Goal: Transaction & Acquisition: Download file/media

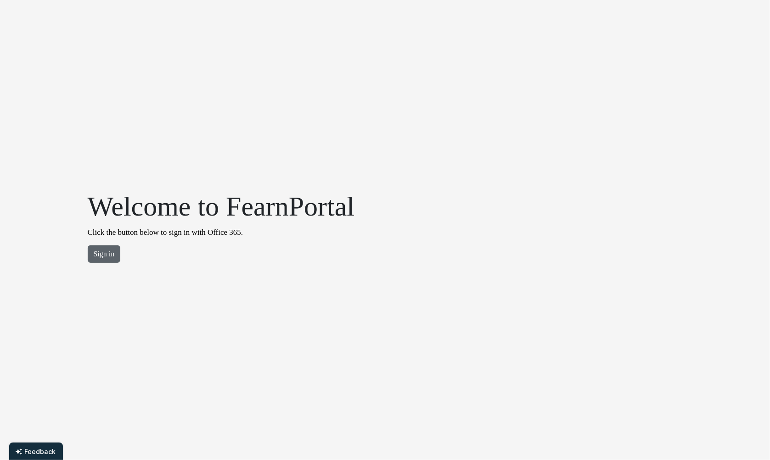
click at [113, 257] on button "Sign in" at bounding box center [104, 254] width 33 height 17
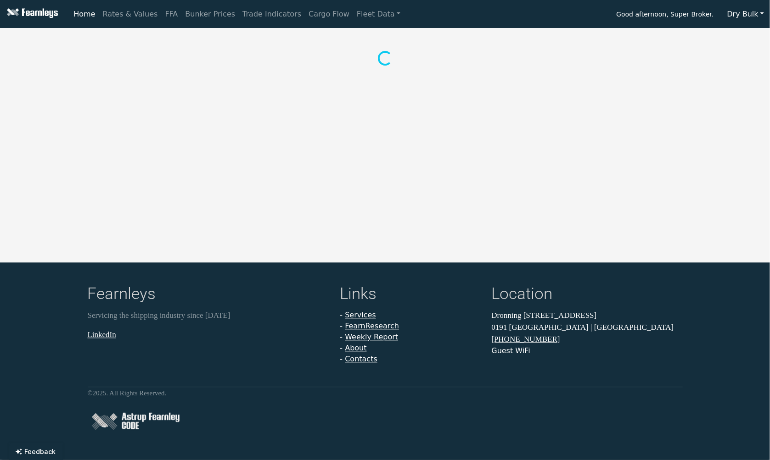
click at [747, 14] on button "Dry Bulk" at bounding box center [745, 14] width 49 height 17
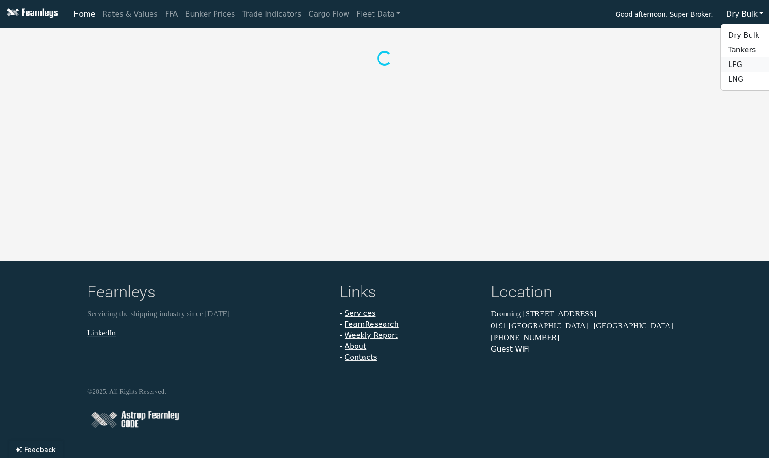
click at [745, 66] on link "LPG" at bounding box center [757, 64] width 73 height 15
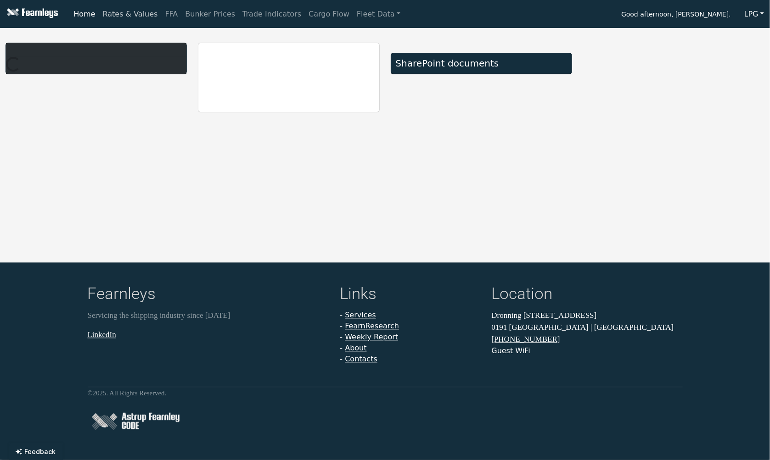
click at [126, 12] on link "Rates & Values" at bounding box center [130, 14] width 62 height 18
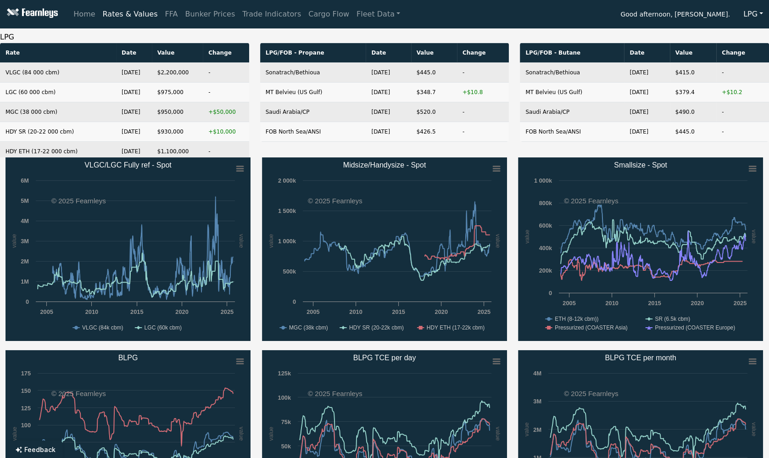
scroll to position [46, 0]
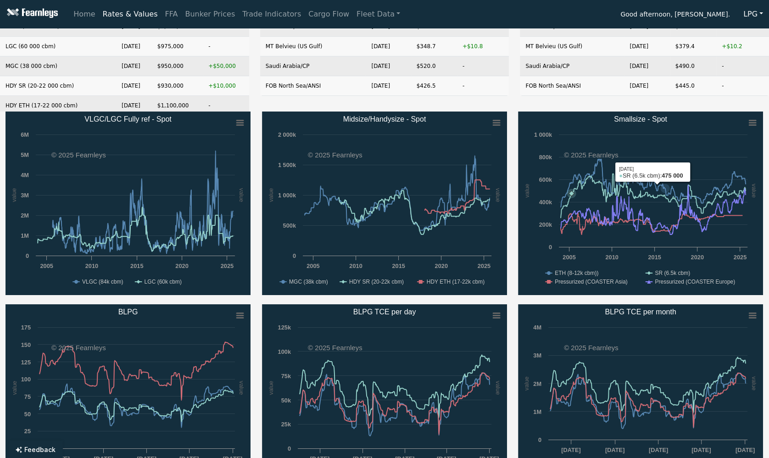
click at [496, 126] on rect "Midsize/Handysize - Spot" at bounding box center [496, 123] width 13 height 13
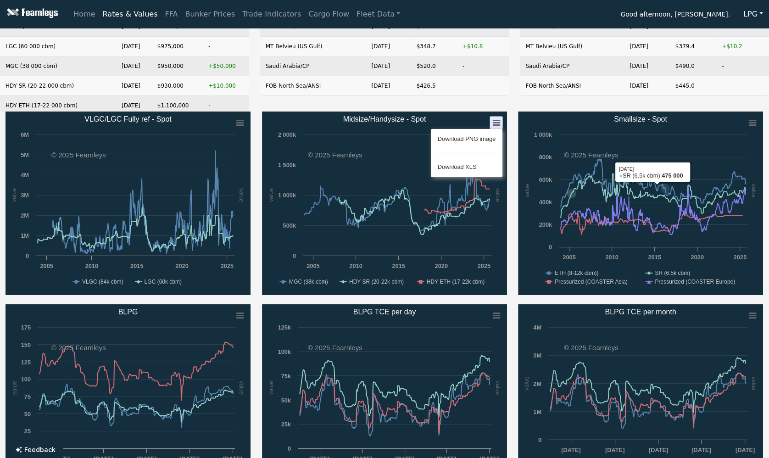
click at [497, 123] on div "Download PNG image Download XLS" at bounding box center [466, 153] width 97 height 74
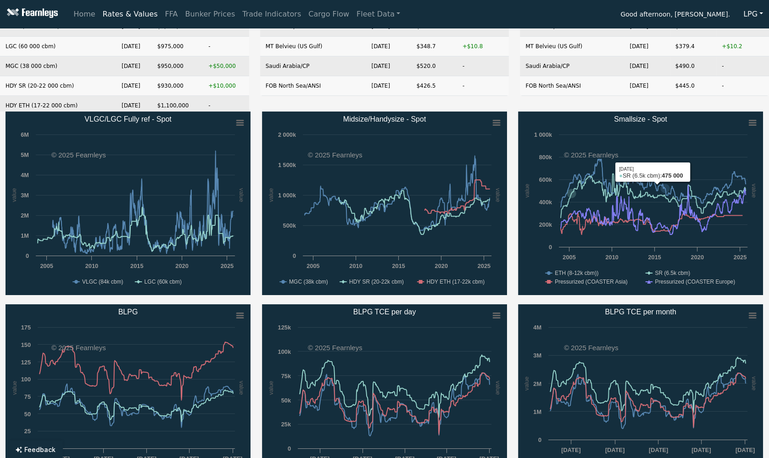
click at [495, 121] on rect "Midsize/Handysize - Spot" at bounding box center [496, 123] width 13 height 13
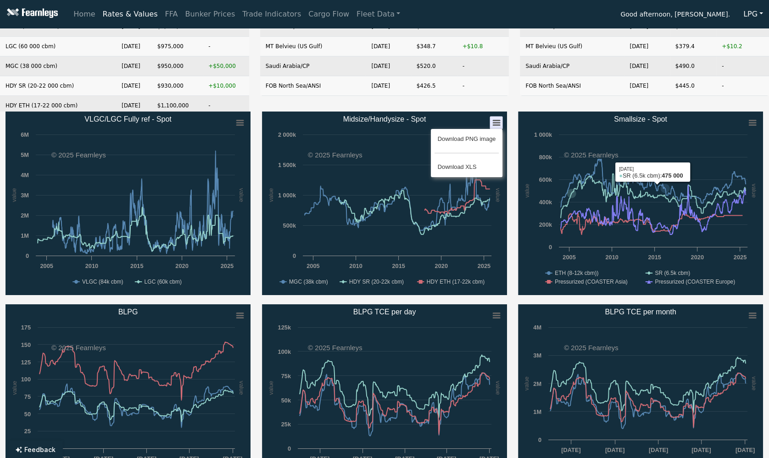
click at [498, 124] on div "Download PNG image Download XLS" at bounding box center [466, 153] width 97 height 74
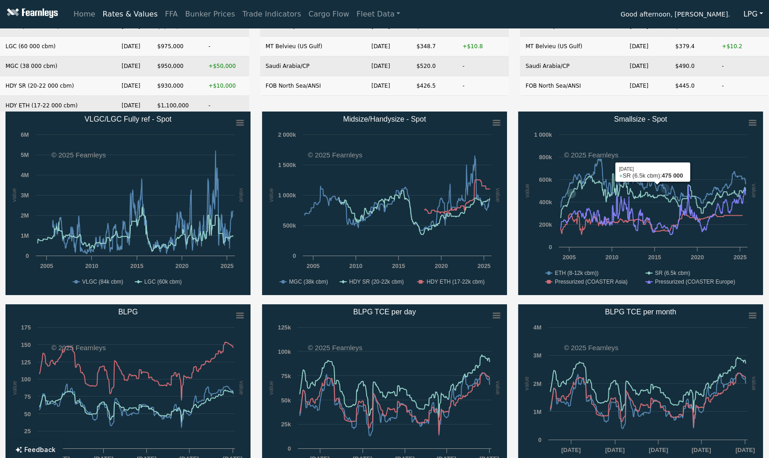
click at [497, 122] on rect "Midsize/Handysize - Spot" at bounding box center [496, 123] width 13 height 13
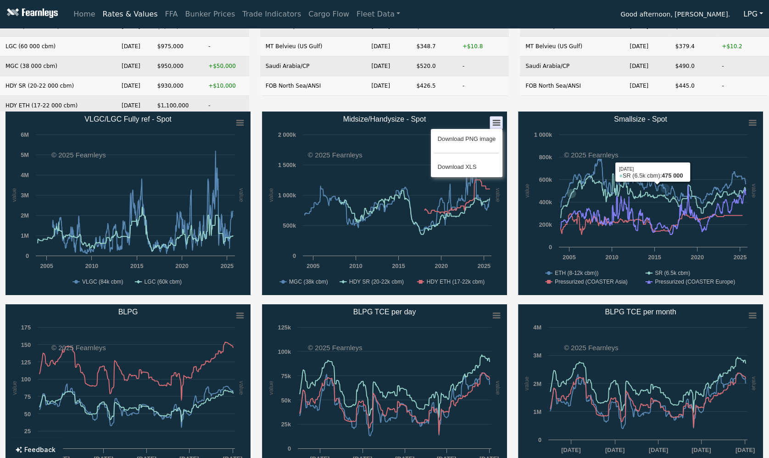
click at [497, 122] on div "Download PNG image Download XLS" at bounding box center [466, 153] width 97 height 74
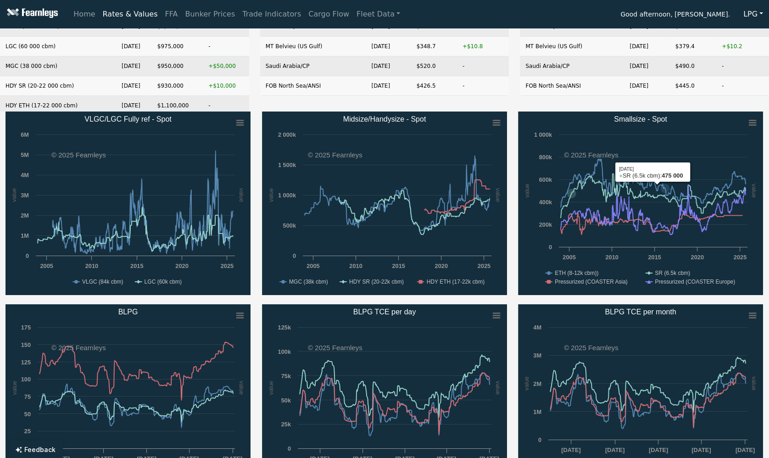
click at [497, 123] on rect "Midsize/Handysize - Spot" at bounding box center [496, 123] width 13 height 13
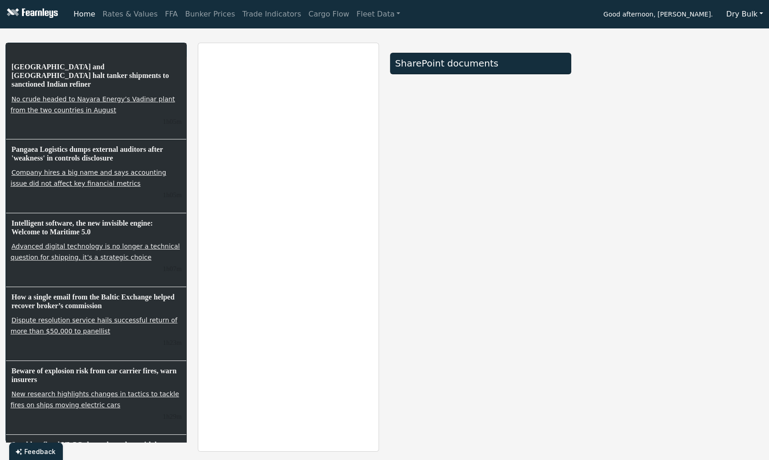
click at [743, 15] on button "Dry Bulk" at bounding box center [745, 14] width 49 height 17
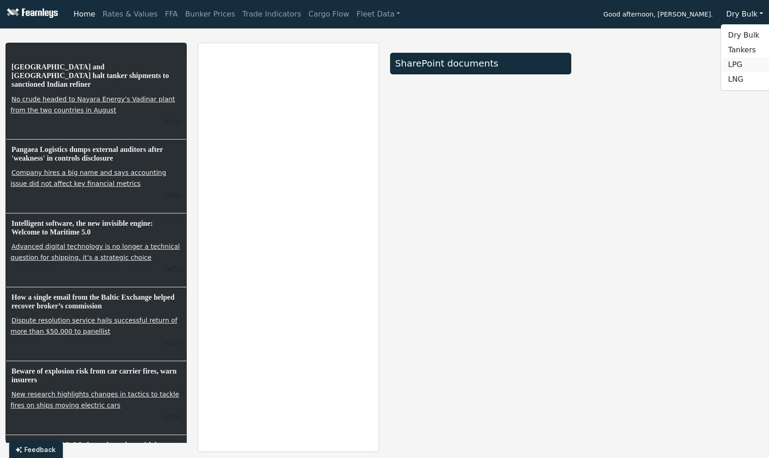
click at [740, 62] on link "LPG" at bounding box center [757, 64] width 73 height 15
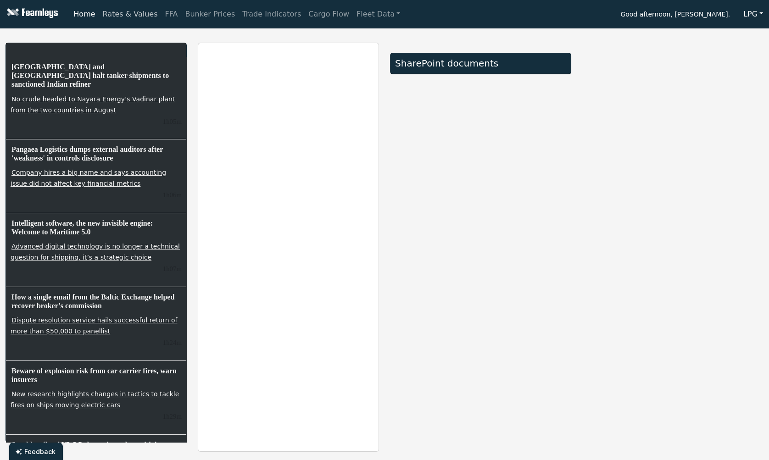
click at [137, 12] on link "Rates & Values" at bounding box center [130, 14] width 62 height 18
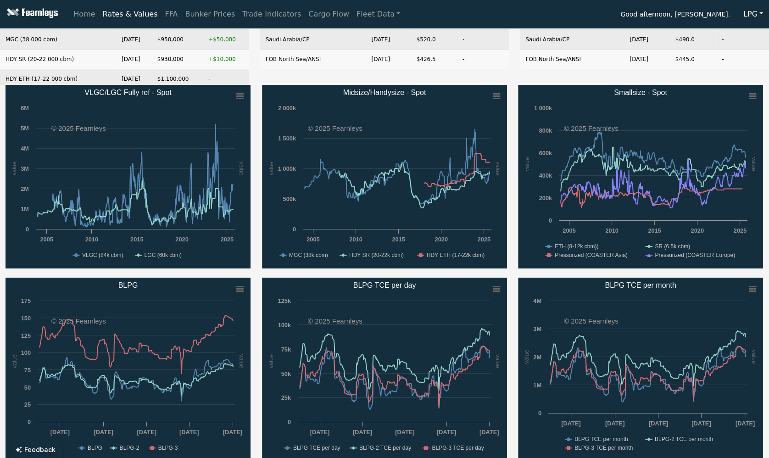
scroll to position [92, 0]
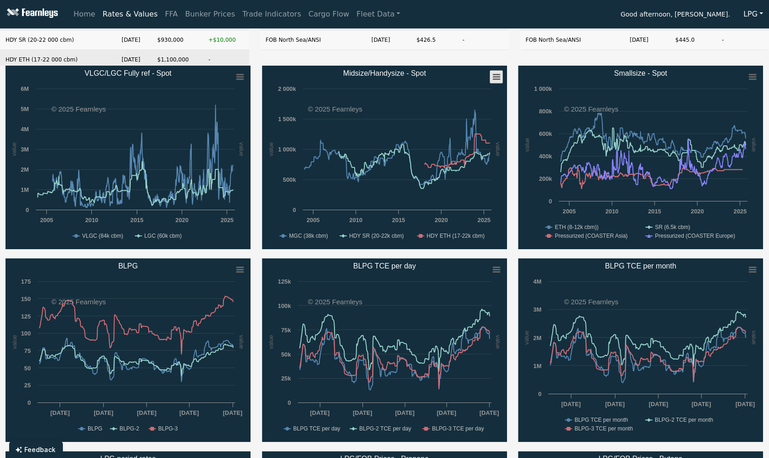
click at [497, 78] on rect "Midsize/Handysize - Spot" at bounding box center [496, 77] width 13 height 13
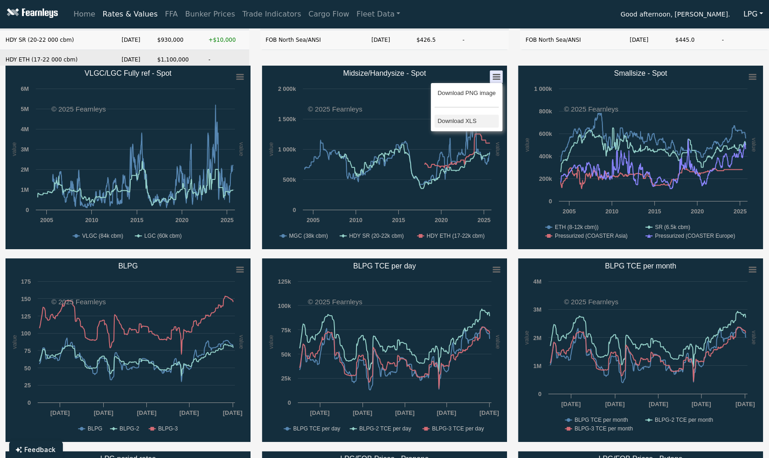
click at [459, 118] on li "Download XLS" at bounding box center [467, 121] width 64 height 13
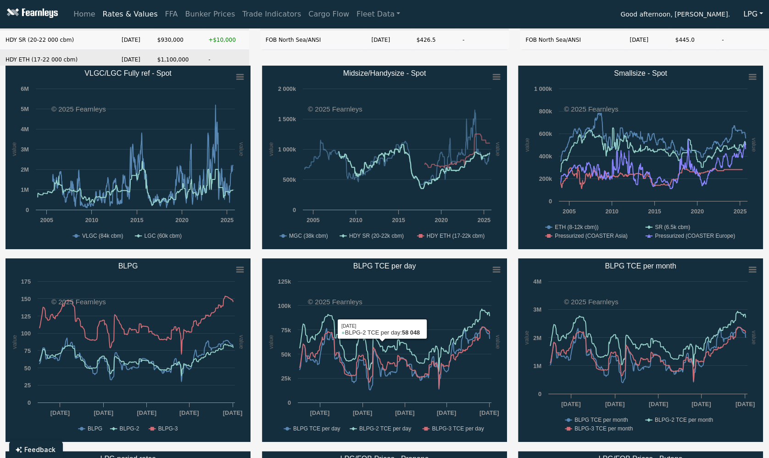
click at [402, 251] on div "Created with Highcharts 11.4.8 value value Chart context menu VLGC/LGC Fully re…" at bounding box center [384, 355] width 769 height 578
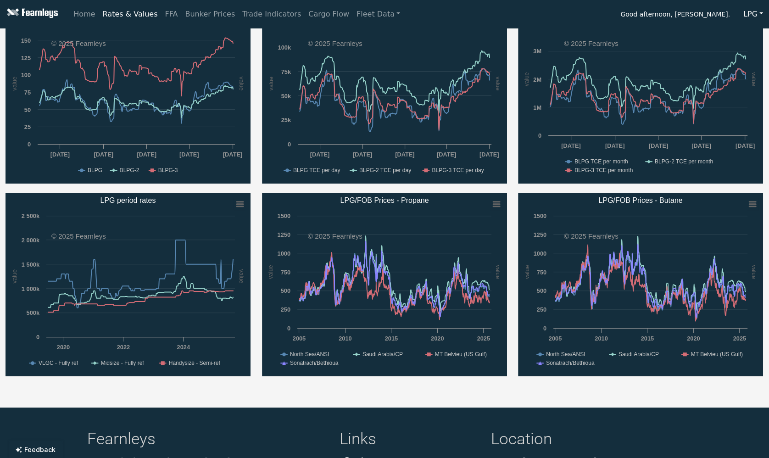
scroll to position [367, 0]
